Goal: Information Seeking & Learning: Find specific page/section

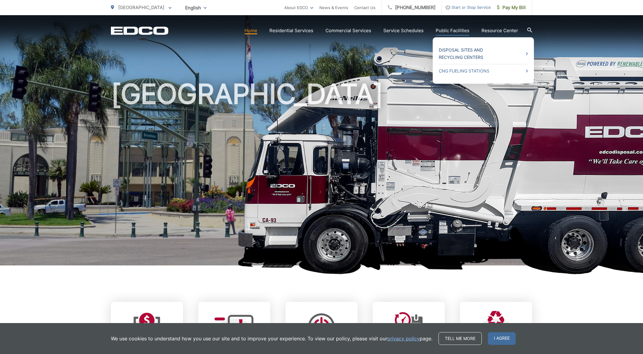
click at [457, 52] on link "Disposal Sites and Recycling Centers" at bounding box center [483, 53] width 89 height 15
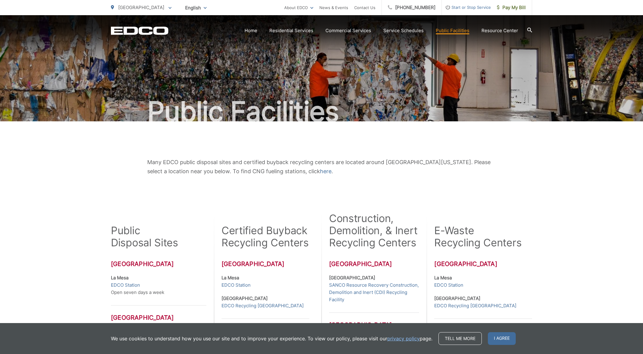
click at [87, 252] on div "Many EDCO public disposal sites and certified buyback recycling centers are loc…" at bounding box center [321, 327] width 643 height 412
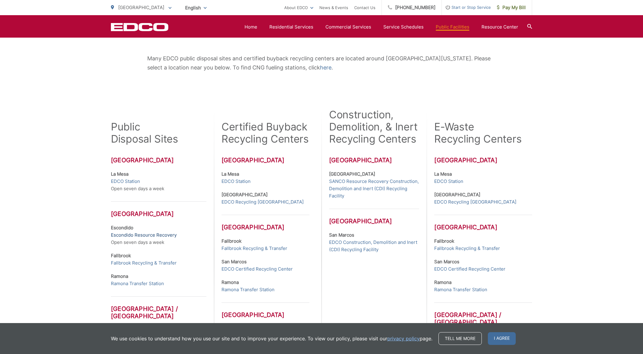
click at [119, 234] on link "Escondido Resource Recovery" at bounding box center [144, 234] width 66 height 7
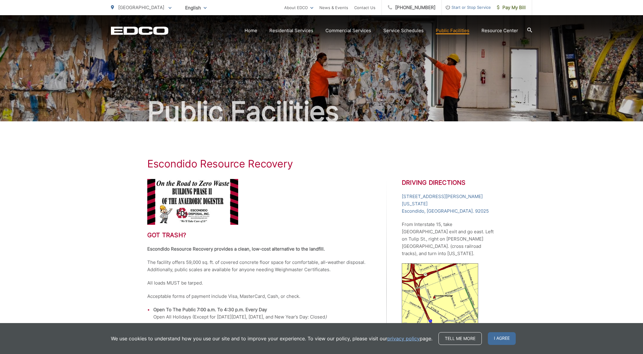
click at [162, 190] on img at bounding box center [192, 202] width 91 height 46
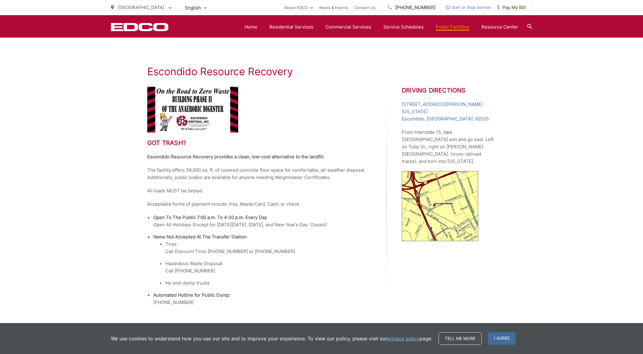
scroll to position [118, 0]
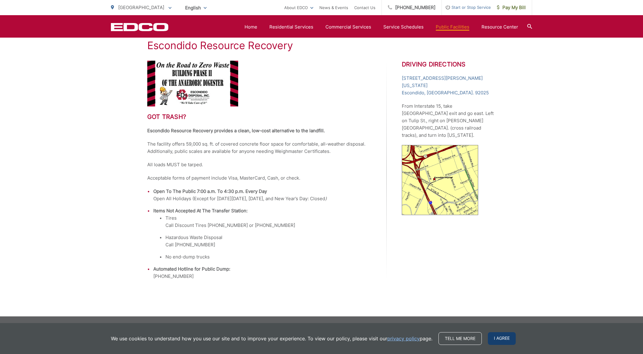
click at [504, 337] on span "I agree" at bounding box center [502, 338] width 28 height 13
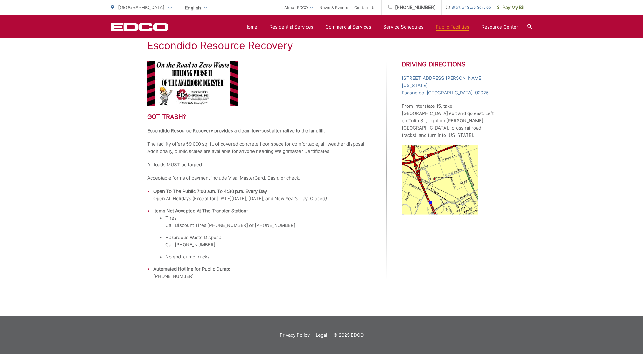
click at [85, 200] on div "Escondido Resource Recovery Got trash? Escondido Resource Recovery provides a c…" at bounding box center [321, 159] width 643 height 313
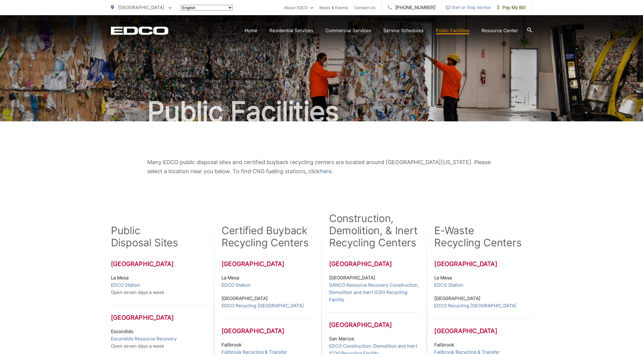
scroll to position [104, 0]
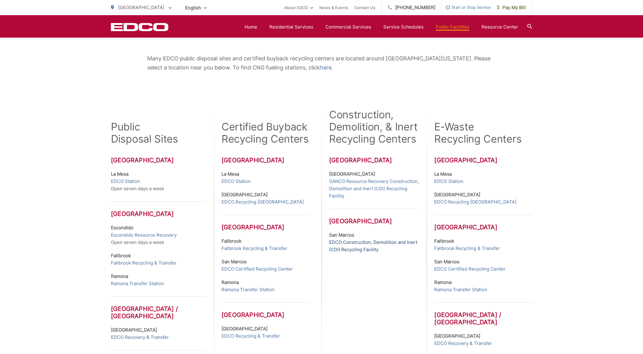
click at [361, 242] on link "EDCO Construction, Demolition and Inert (CDI) Recycling Facility" at bounding box center [374, 246] width 90 height 15
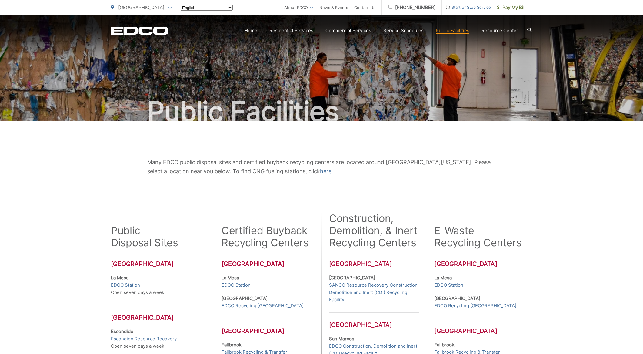
scroll to position [104, 0]
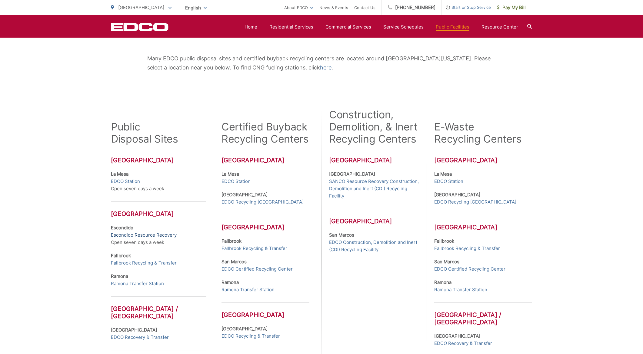
click at [127, 234] on link "Escondido Resource Recovery" at bounding box center [144, 234] width 66 height 7
